Goal: Information Seeking & Learning: Check status

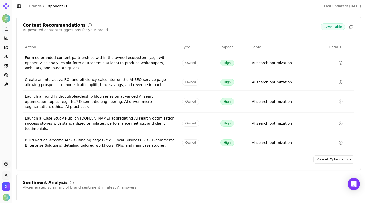
scroll to position [693, 0]
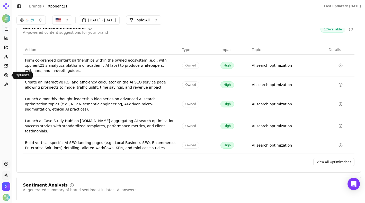
click at [7, 74] on circle at bounding box center [6, 75] width 2 height 2
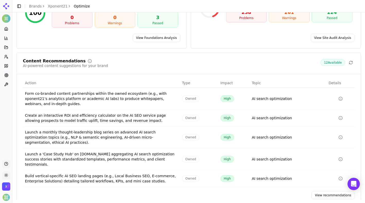
scroll to position [71, 0]
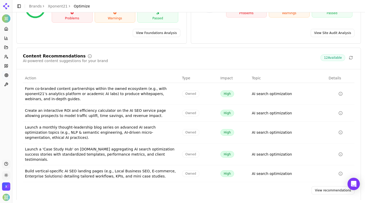
click at [341, 111] on icon "Data table" at bounding box center [340, 113] width 4 height 4
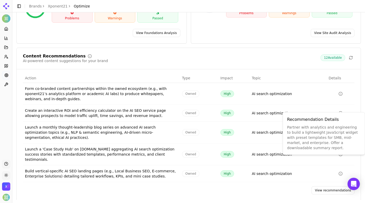
click at [259, 54] on div "Content Recommendations AI-powered content suggestions for your brand 12 Availa…" at bounding box center [188, 58] width 331 height 9
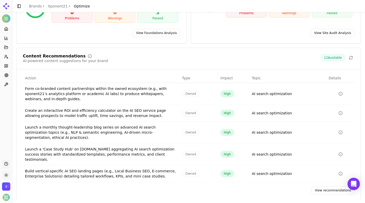
click at [340, 152] on icon "Data table" at bounding box center [340, 154] width 4 height 4
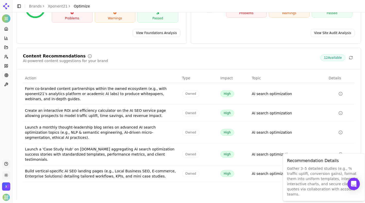
click at [208, 190] on div "Content Recommendations AI-powered content suggestions for your brand 12 Availa…" at bounding box center [188, 124] width 344 height 153
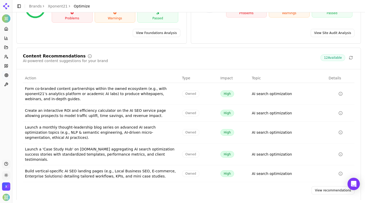
click at [341, 171] on icon "Data table" at bounding box center [340, 173] width 4 height 4
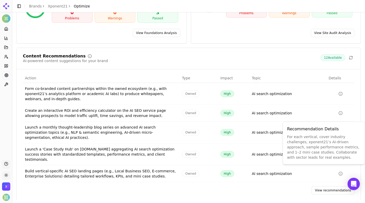
click at [264, 186] on div "View recommendations" at bounding box center [189, 190] width 344 height 8
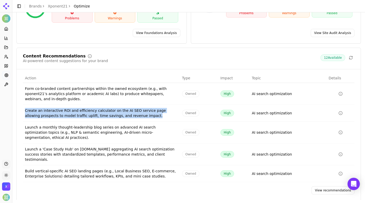
drag, startPoint x: 24, startPoint y: 105, endPoint x: 91, endPoint y: 113, distance: 67.3
click at [91, 113] on td "Create an interactive ROI and efficiency calculator on the AI SEO service page …" at bounding box center [101, 113] width 157 height 17
copy div "Create an interactive ROI and efficiency calculator on the AI SEO service page …"
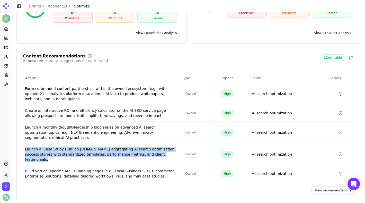
drag, startPoint x: 26, startPoint y: 142, endPoint x: 48, endPoint y: 152, distance: 23.6
click at [48, 152] on td "Launch a 'Case Study Hub' on xponent21.com aggregating AI search optimization s…" at bounding box center [101, 154] width 157 height 22
copy div "Launch a 'Case Study Hub' on xponent21.com aggregating AI search optimization s…"
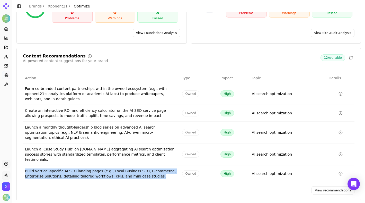
drag, startPoint x: 29, startPoint y: 164, endPoint x: 162, endPoint y: 171, distance: 134.1
click at [162, 171] on div "Build vertical-specific AI SEO landing pages (e.g., Local Business SEO, E-comme…" at bounding box center [101, 173] width 153 height 10
copy div "Build vertical-specific AI SEO landing pages (e.g., Local Business SEO, E-comme…"
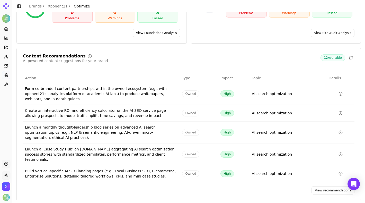
scroll to position [0, 0]
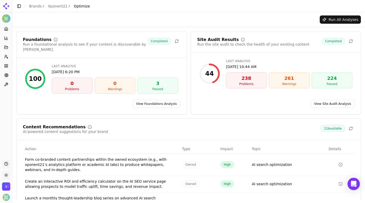
click at [254, 79] on div "238" at bounding box center [246, 78] width 36 height 7
click at [336, 100] on link "View Site Audit Analysis" at bounding box center [332, 103] width 44 height 8
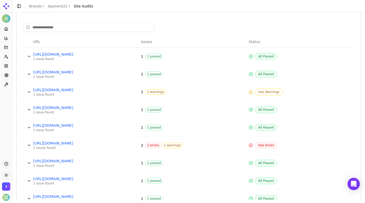
scroll to position [191, 0]
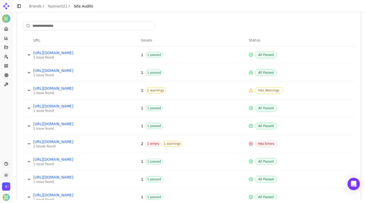
click at [28, 143] on button "Data table" at bounding box center [29, 143] width 8 height 8
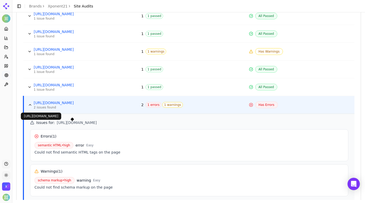
scroll to position [252, 0]
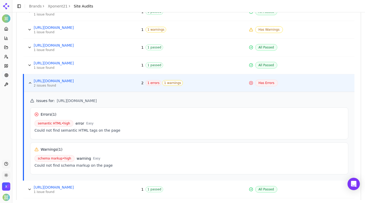
click at [97, 100] on span "https://xponent21.com/insights/faq/what-does-a-marketing-consultant-do-for-a-co…" at bounding box center [77, 100] width 40 height 5
copy div "https://xponent21.com/insights/faq/what-does-a-marketing-consultant-do-for-a-co…"
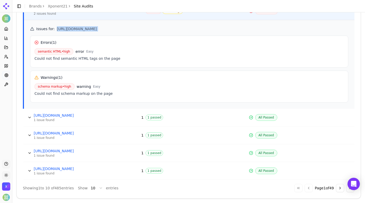
scroll to position [326, 0]
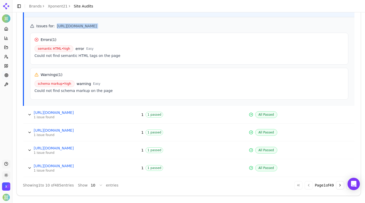
click at [341, 185] on button "Go to next page" at bounding box center [340, 185] width 8 height 8
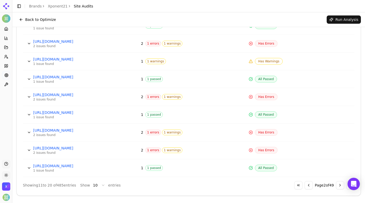
click at [30, 150] on button "Data table" at bounding box center [29, 150] width 8 height 8
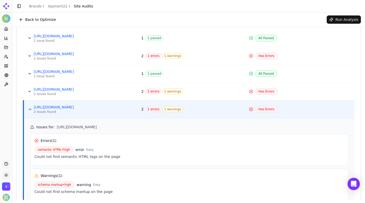
scroll to position [277, 0]
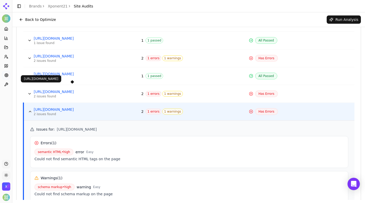
click at [30, 93] on button "Data table" at bounding box center [29, 93] width 8 height 8
